Goal: Purchase product/service

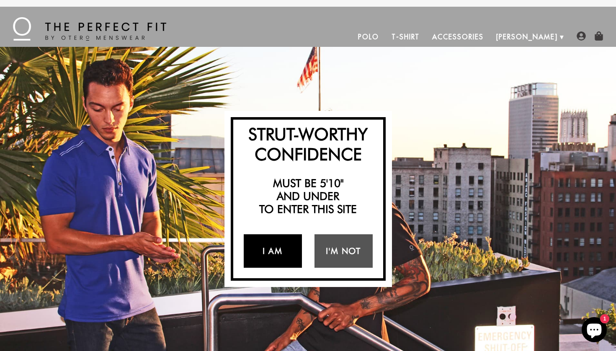
click at [279, 254] on link "I Am" at bounding box center [273, 252] width 58 height 34
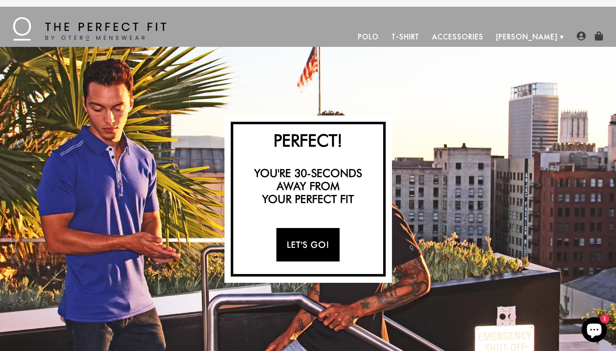
click at [326, 248] on link "Let's Go!" at bounding box center [307, 245] width 63 height 34
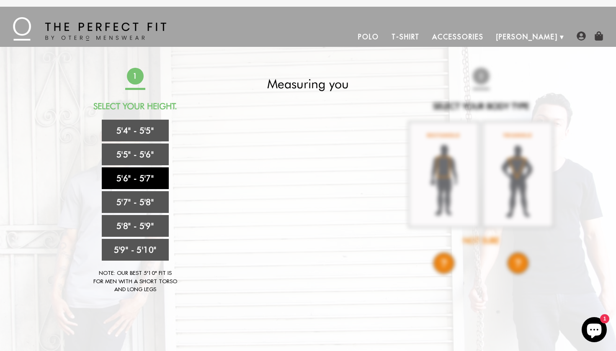
click at [124, 177] on link "5'6" - 5'7"" at bounding box center [135, 179] width 67 height 22
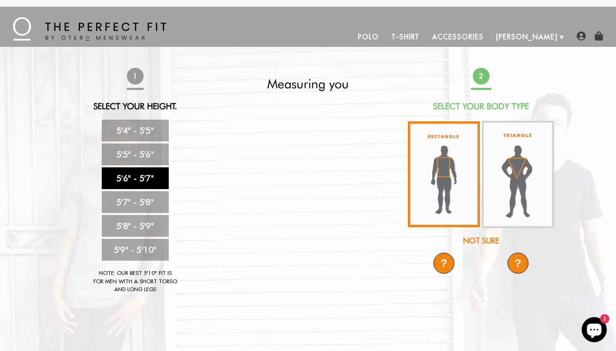
click at [444, 180] on img at bounding box center [444, 174] width 72 height 106
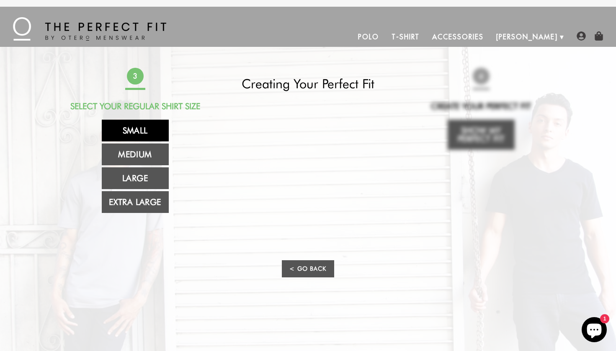
click at [140, 127] on link "Small" at bounding box center [135, 131] width 67 height 22
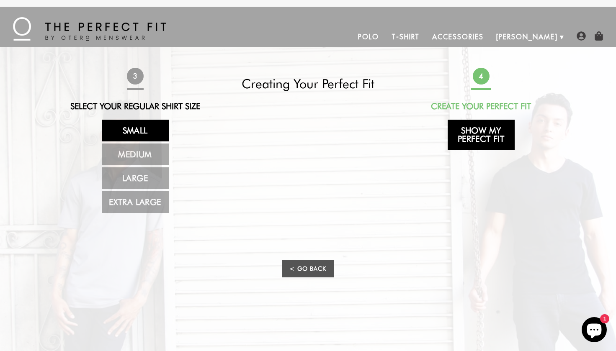
click at [461, 132] on link "Show My Perfect Fit" at bounding box center [481, 135] width 67 height 30
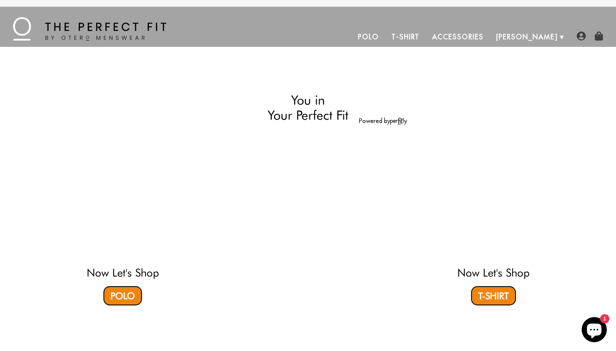
select select "56-57"
